Goal: Information Seeking & Learning: Learn about a topic

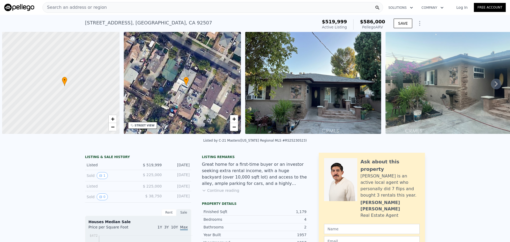
scroll to position [0, 2]
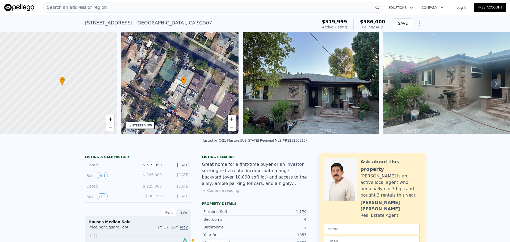
click at [203, 10] on div "Search an address or region" at bounding box center [213, 7] width 341 height 11
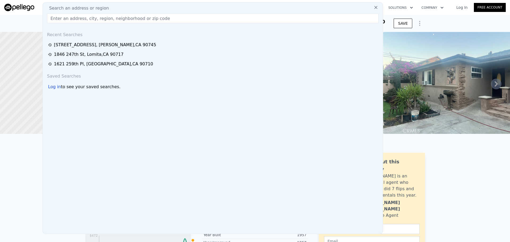
click at [203, 10] on div "Search an address or region" at bounding box center [213, 8] width 336 height 6
click at [136, 21] on input "text" at bounding box center [213, 19] width 332 height 10
paste input "2650 Daisy Avenue Long Beach, CA 90806"
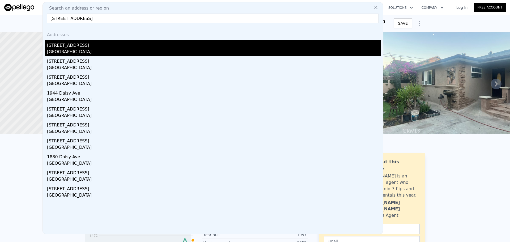
type input "2650 Daisy Avenue Long Beach, CA 90806"
click at [88, 54] on div "Long Beach, CA 90806" at bounding box center [214, 52] width 334 height 7
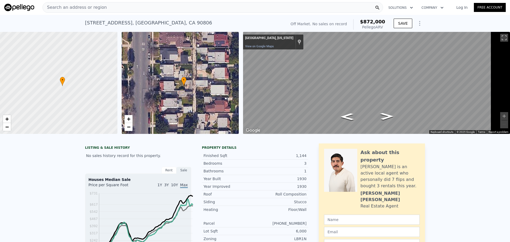
click at [204, 6] on div "Search an address or region" at bounding box center [213, 7] width 341 height 11
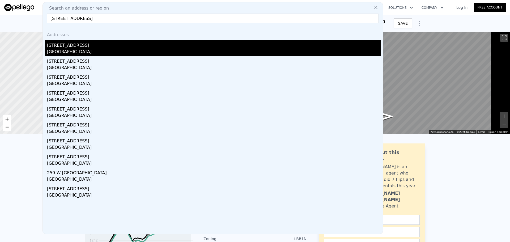
type input "259 Fremont Avenue Monterey Park, CA 91754-2509"
click at [70, 49] on div "[STREET_ADDRESS]" at bounding box center [214, 44] width 334 height 9
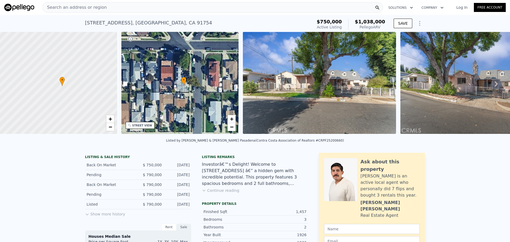
click at [133, 9] on div "Search an address or region" at bounding box center [213, 7] width 341 height 11
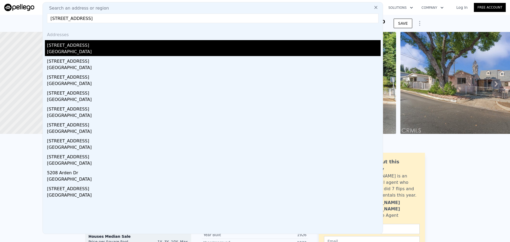
type input "5140 Arden Dr Temple City, CA 91780"
click at [76, 48] on div "[STREET_ADDRESS]" at bounding box center [214, 44] width 334 height 9
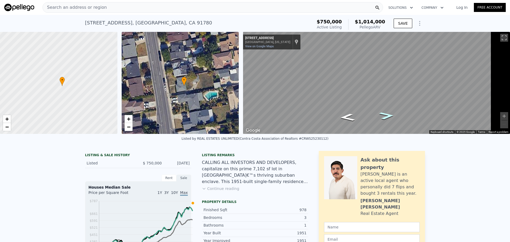
click at [401, 116] on icon "Go South, Arden Dr" at bounding box center [387, 115] width 28 height 11
click at [113, 7] on div "Search an address or region" at bounding box center [213, 7] width 341 height 11
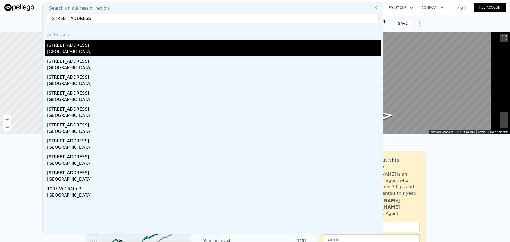
type input "1855 W 154th Place Gardena, CA 90249-4303"
click at [86, 52] on div "Gardena, CA 90249" at bounding box center [214, 52] width 334 height 7
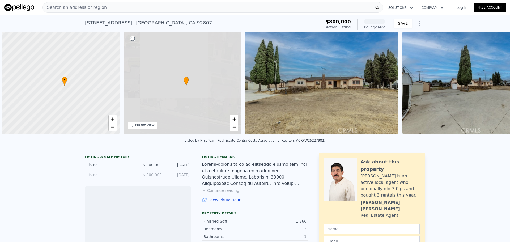
scroll to position [0, 2]
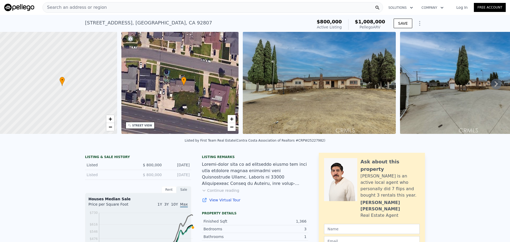
click at [95, 6] on span "Search an address or region" at bounding box center [75, 7] width 64 height 6
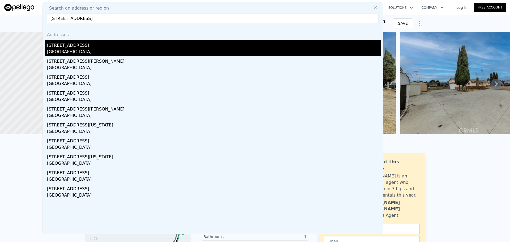
type input "[STREET_ADDRESS]"
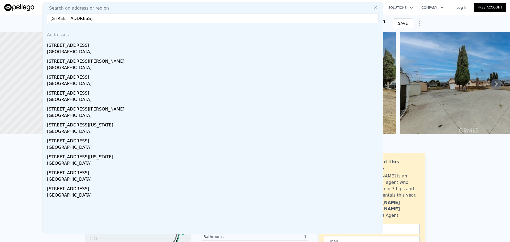
drag, startPoint x: 94, startPoint y: 50, endPoint x: 183, endPoint y: 124, distance: 115.3
click at [94, 49] on div "[STREET_ADDRESS]" at bounding box center [214, 44] width 334 height 9
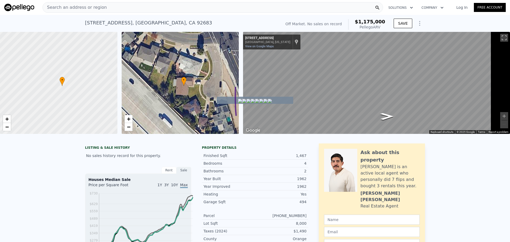
drag, startPoint x: 236, startPoint y: 85, endPoint x: 170, endPoint y: 54, distance: 72.8
click at [160, 8] on div "Search an address or region" at bounding box center [213, 7] width 341 height 11
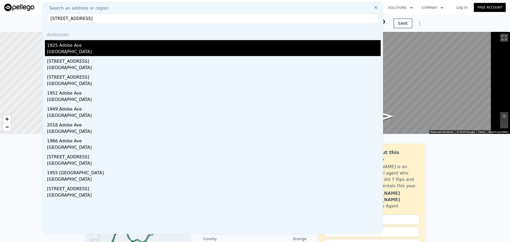
type input "[STREET_ADDRESS]"
click at [88, 44] on div "1925 Adobe Ave" at bounding box center [214, 44] width 334 height 9
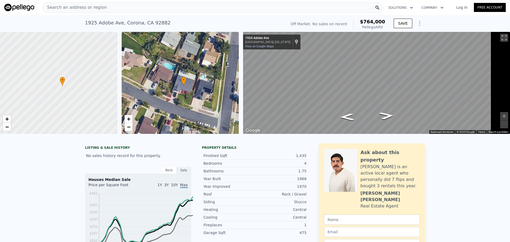
drag, startPoint x: 124, startPoint y: 144, endPoint x: 125, endPoint y: 141, distance: 3.5
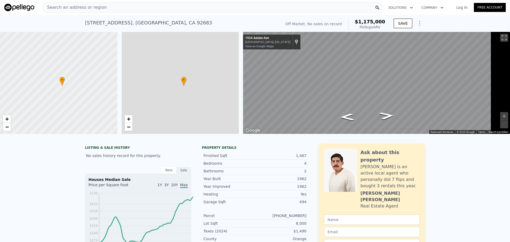
type input "$ 1,175,000"
type input "7"
type input "2"
type input "1136"
type input "1718"
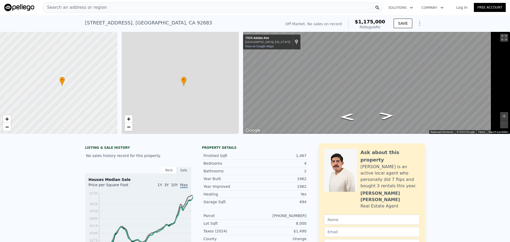
type input "6000"
type input "9375"
type input "$ 30,001"
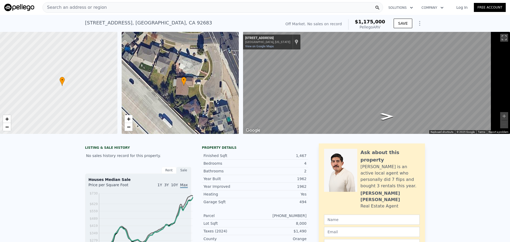
type input "3"
type input "1"
type input "1260"
type input "1397"
type input "8910"
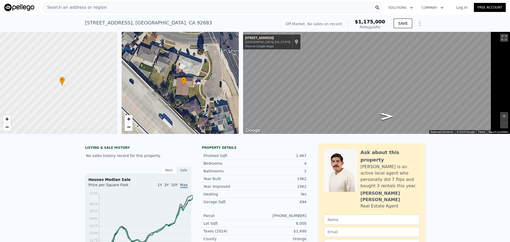
type input "10370"
type input "$ 1,008,000"
type input "6"
type input "$ 99,100"
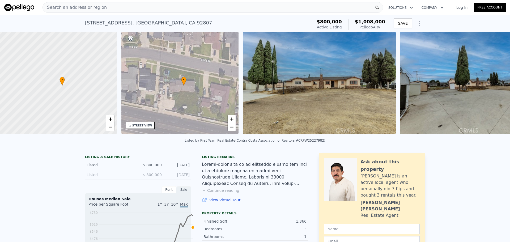
scroll to position [0, 132]
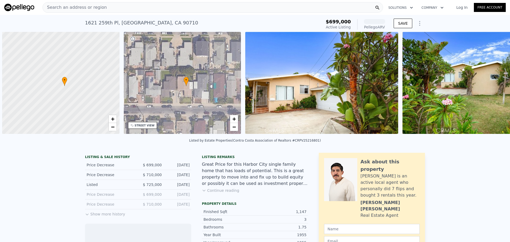
scroll to position [0, 2]
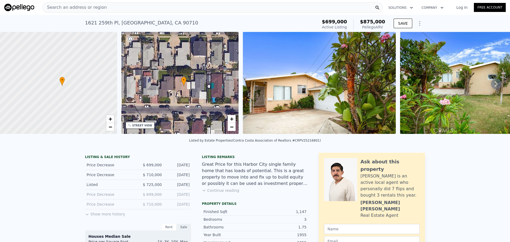
click at [117, 10] on div "Search an address or region" at bounding box center [213, 7] width 341 height 11
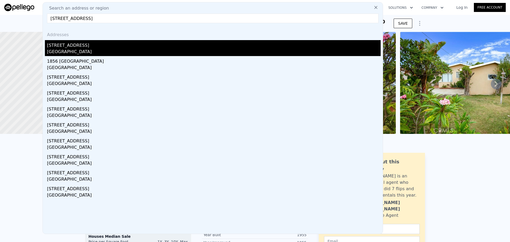
type input "1840 Lave Avenue Long Beach, CA 90815"
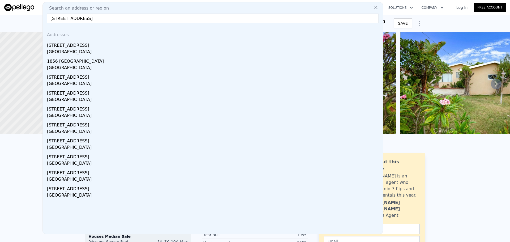
drag, startPoint x: 93, startPoint y: 52, endPoint x: 288, endPoint y: 133, distance: 211.3
click at [93, 52] on div "Long Beach, CA 90815" at bounding box center [214, 52] width 334 height 7
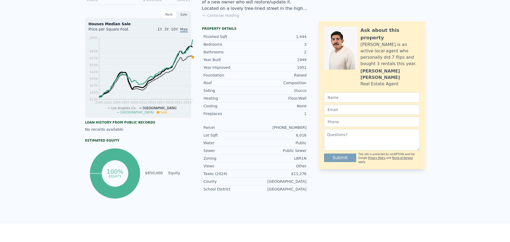
scroll to position [2, 0]
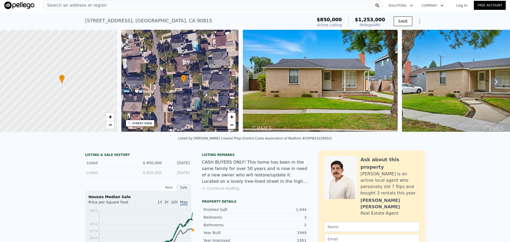
click at [349, 74] on img at bounding box center [320, 81] width 155 height 102
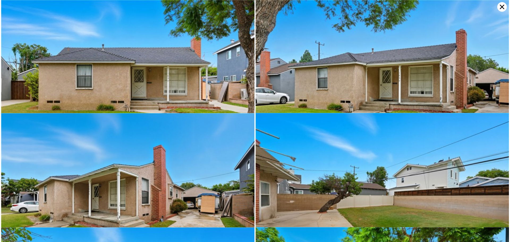
click at [505, 6] on icon at bounding box center [503, 7] width 10 height 10
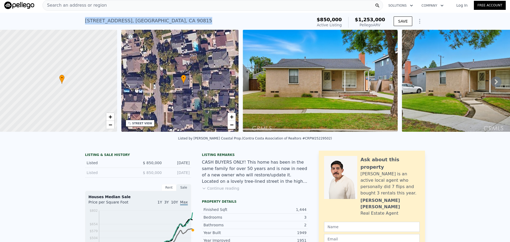
drag, startPoint x: 71, startPoint y: 22, endPoint x: 163, endPoint y: 23, distance: 91.7
click at [171, 22] on div "1840 Lave Ave , Long Beach , CA 90815 Active at $850k (~ARV $1.253m ) $850,000 …" at bounding box center [255, 21] width 510 height 17
